Goal: Information Seeking & Learning: Learn about a topic

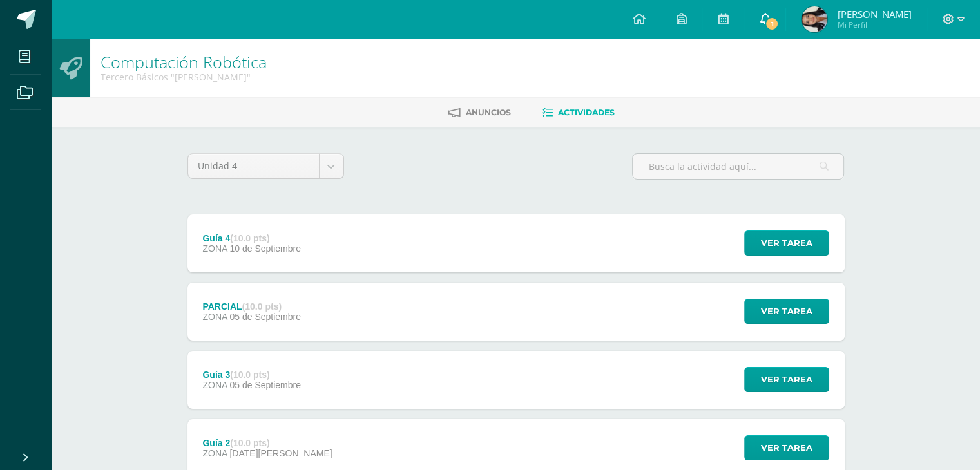
click at [785, 14] on link "1" at bounding box center [764, 19] width 41 height 39
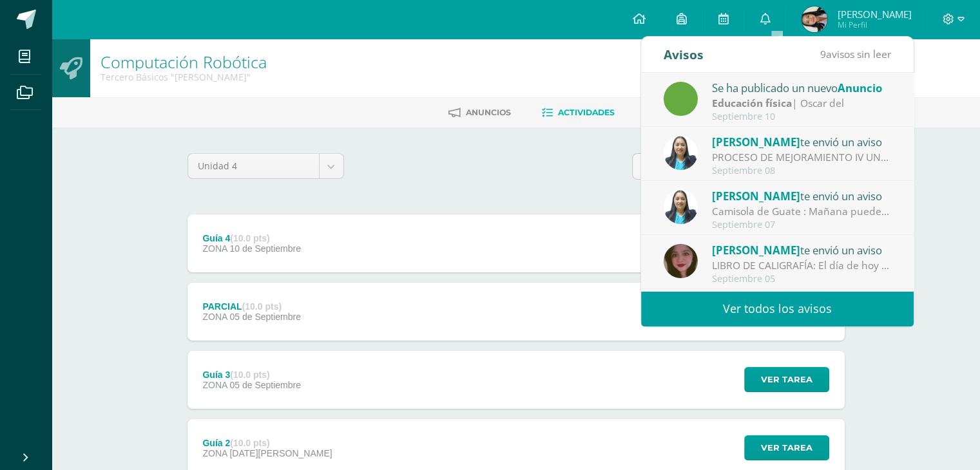
click at [700, 119] on div "Se ha publicado un nuevo Anuncio Educación física | [PERSON_NAME] del [DATE]" at bounding box center [777, 100] width 227 height 43
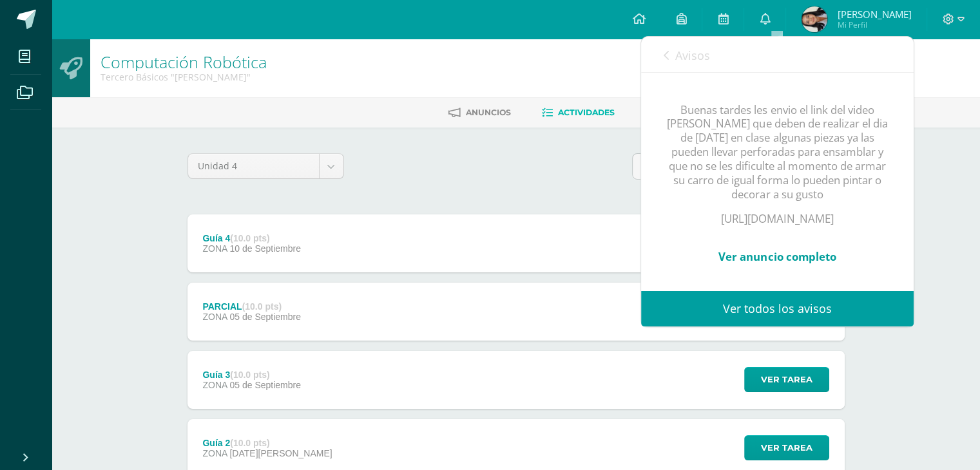
scroll to position [206, 0]
click at [770, 249] on link "Ver anuncio completo" at bounding box center [776, 256] width 117 height 15
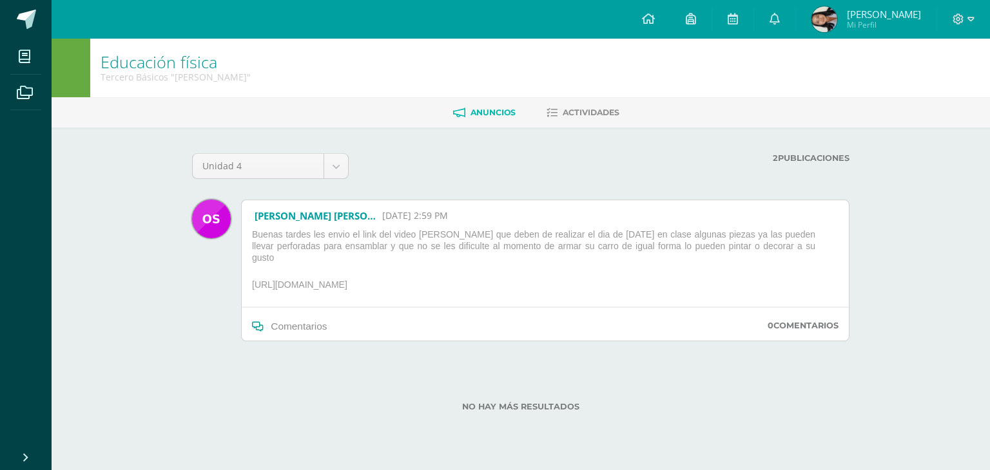
drag, startPoint x: 252, startPoint y: 275, endPoint x: 477, endPoint y: 280, distance: 224.9
click at [477, 280] on p "[URL][DOMAIN_NAME]" at bounding box center [545, 287] width 597 height 17
copy p "[URL][DOMAIN_NAME]"
